Goal: Find specific page/section: Find specific page/section

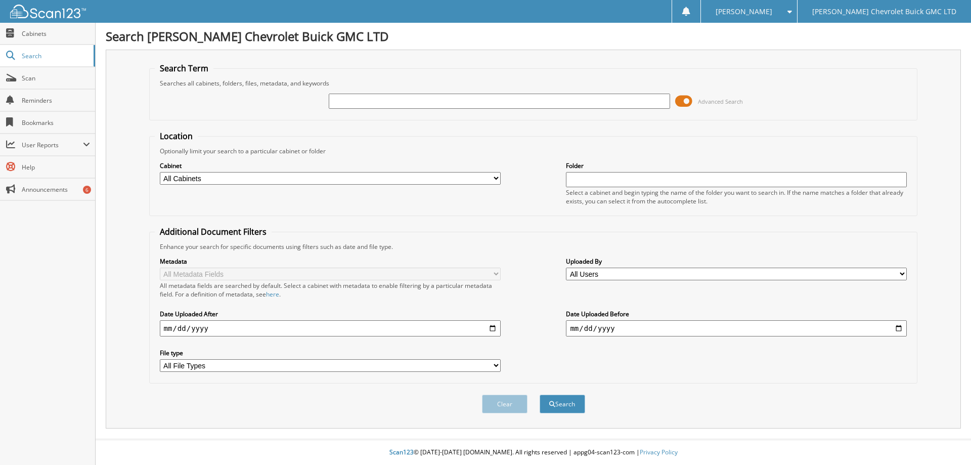
click at [683, 104] on span at bounding box center [683, 101] width 17 height 15
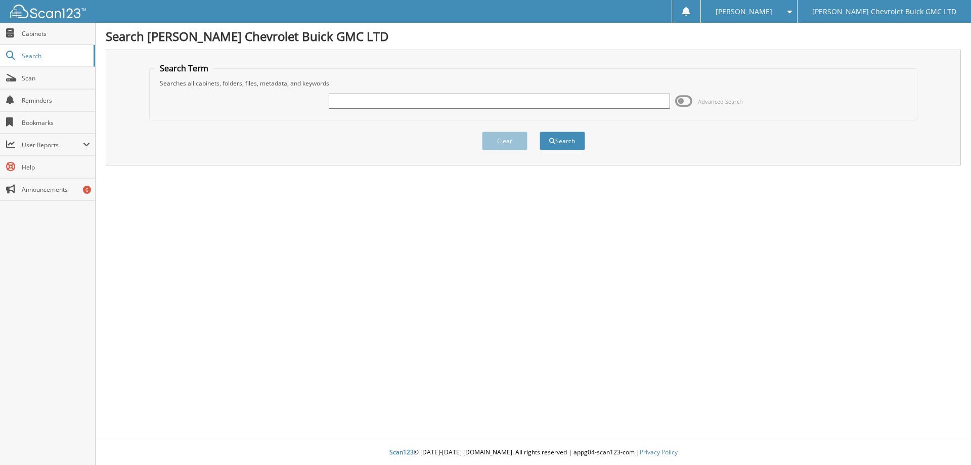
click at [439, 104] on input "text" at bounding box center [499, 101] width 341 height 15
type input "[PERSON_NAME]"
click at [572, 143] on button "Search" at bounding box center [563, 141] width 46 height 19
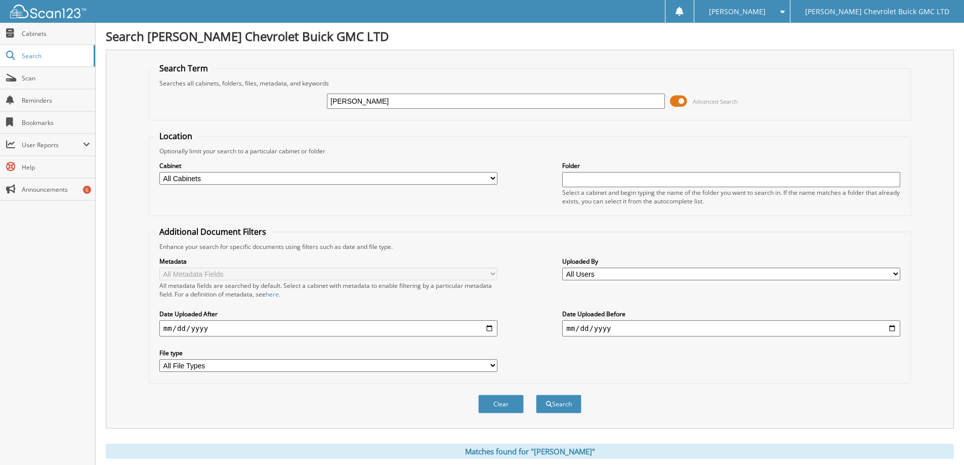
click at [675, 100] on span at bounding box center [678, 101] width 17 height 15
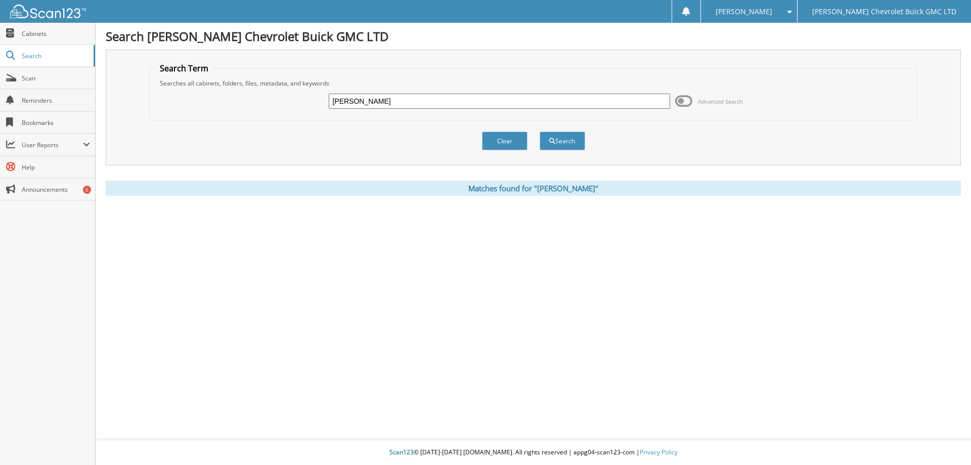
click at [356, 103] on input "[PERSON_NAME]" at bounding box center [499, 101] width 341 height 15
type input "Mattock"
click at [561, 139] on button "Search" at bounding box center [563, 141] width 46 height 19
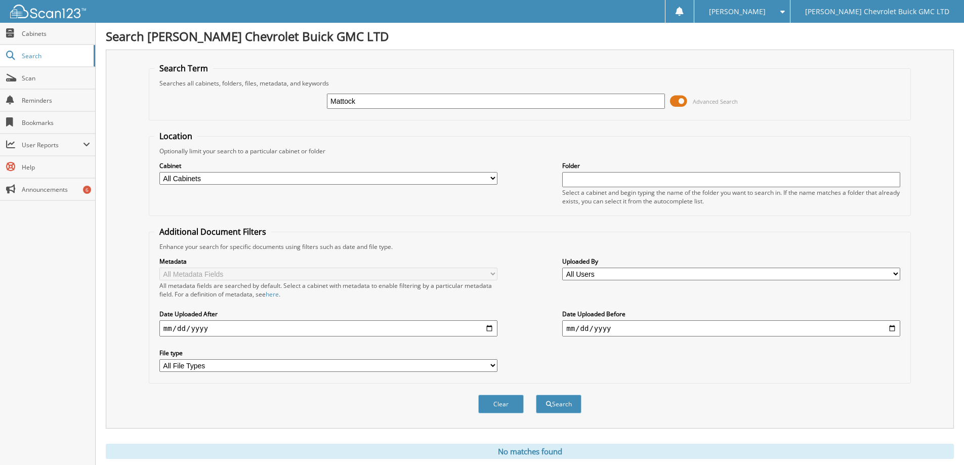
click at [672, 102] on span at bounding box center [678, 101] width 17 height 15
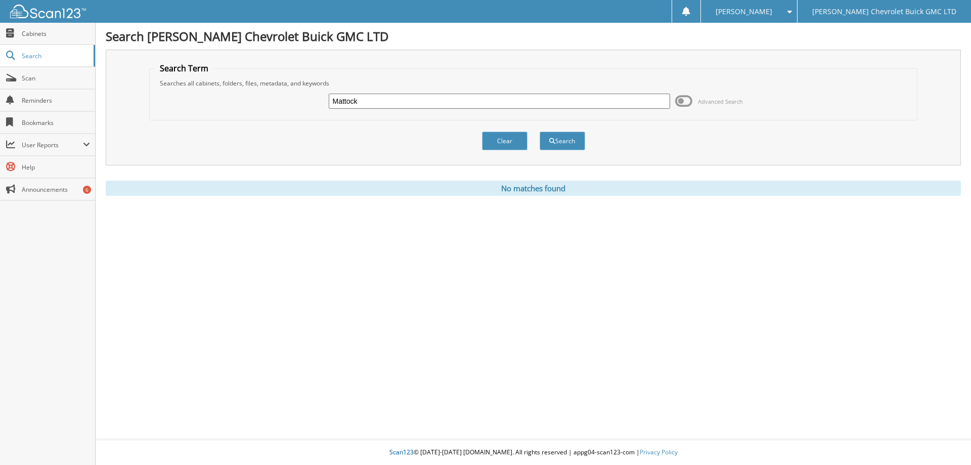
click at [792, 10] on span at bounding box center [788, 11] width 10 height 7
click at [797, 48] on link "Logout" at bounding box center [749, 49] width 96 height 18
